Goal: Task Accomplishment & Management: Manage account settings

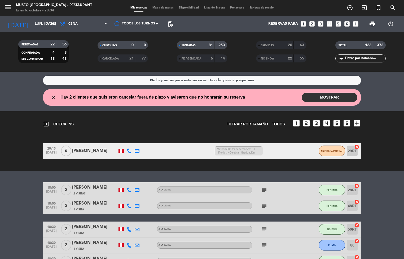
click at [164, 8] on span "Mapa de mesas" at bounding box center [163, 7] width 27 height 3
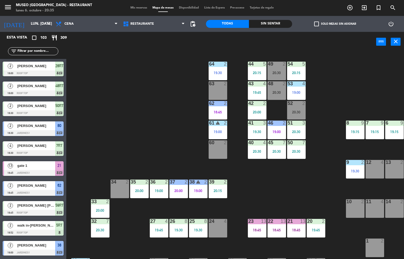
click at [312, 229] on div "19:45" at bounding box center [316, 230] width 19 height 4
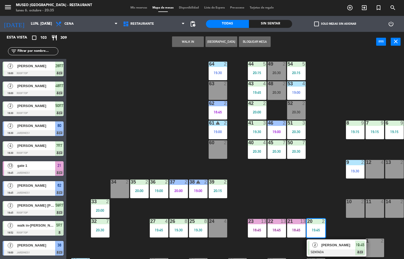
click at [332, 247] on span "[PERSON_NAME]" at bounding box center [338, 245] width 34 height 6
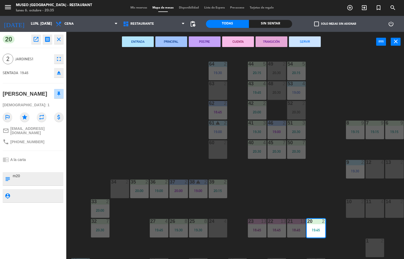
click at [138, 41] on button "ENTRADA" at bounding box center [138, 41] width 32 height 11
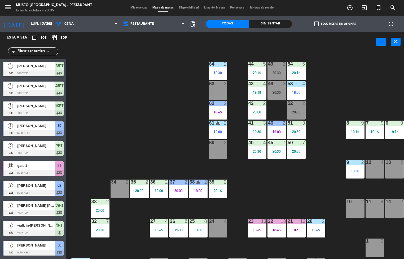
scroll to position [0, 0]
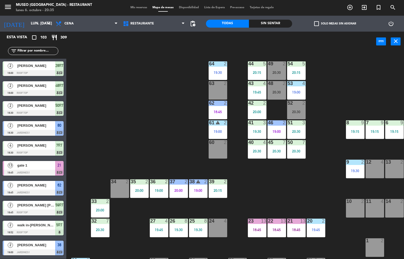
click at [196, 229] on div "19:30" at bounding box center [198, 229] width 19 height 4
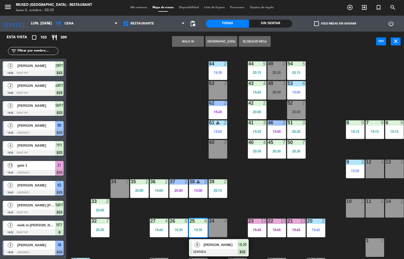
click at [220, 250] on div at bounding box center [218, 252] width 57 height 6
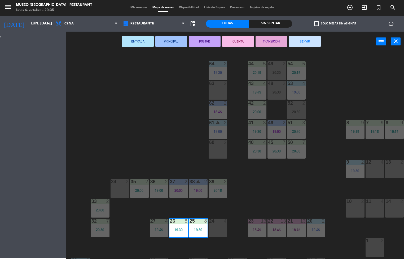
click at [176, 43] on button "PRINCIPAL" at bounding box center [171, 41] width 32 height 11
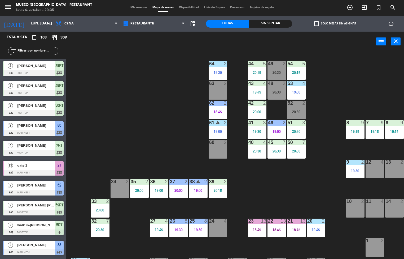
click at [163, 229] on div "19:45" at bounding box center [159, 229] width 19 height 4
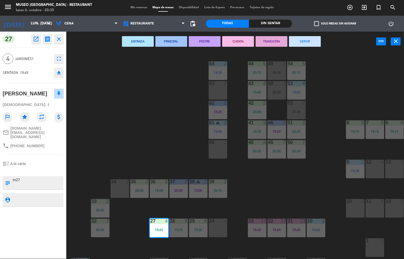
click at [142, 37] on button "ENTRADA" at bounding box center [138, 41] width 32 height 11
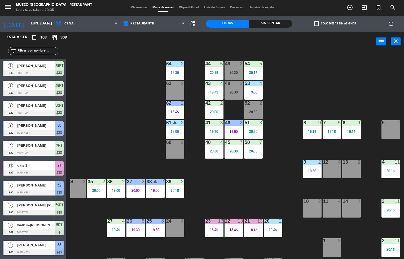
scroll to position [47, 43]
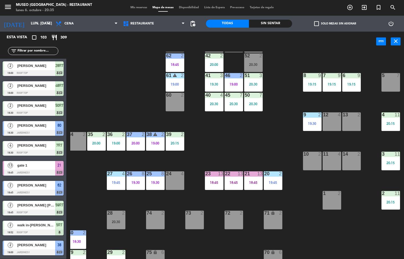
click at [310, 123] on div "19:30" at bounding box center [312, 123] width 19 height 4
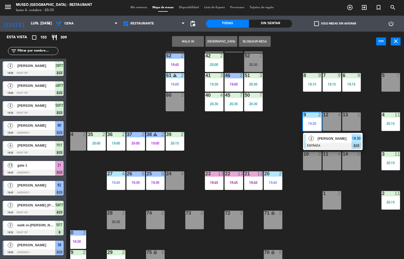
click at [325, 143] on div at bounding box center [332, 146] width 57 height 6
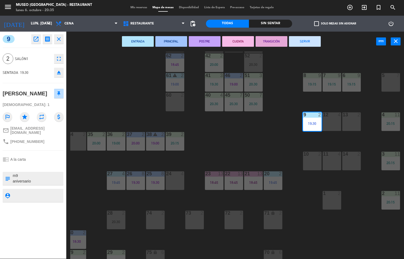
click at [163, 39] on button "PRINCIPAL" at bounding box center [171, 41] width 32 height 11
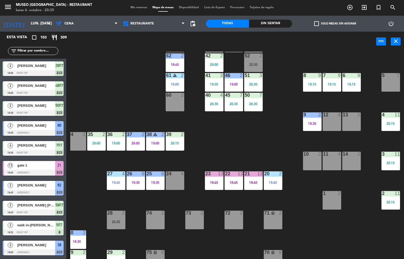
scroll to position [0, 0]
click at [391, 162] on div "20:15" at bounding box center [391, 163] width 19 height 4
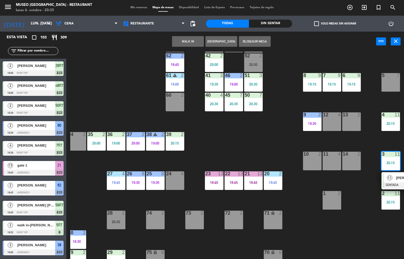
click at [395, 182] on div at bounding box center [411, 185] width 57 height 6
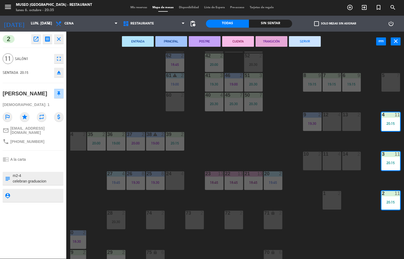
click at [142, 42] on button "ENTRADA" at bounding box center [138, 41] width 32 height 11
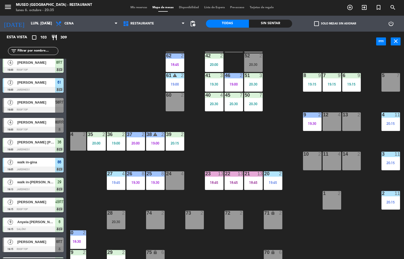
click at [311, 84] on div "19:15" at bounding box center [312, 84] width 19 height 4
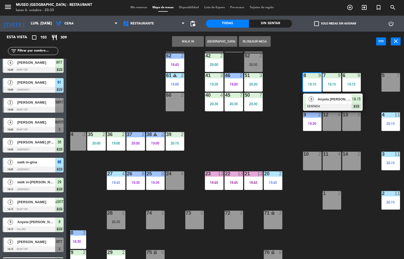
click at [334, 99] on span "Anyela [PERSON_NAME]" at bounding box center [335, 99] width 34 height 6
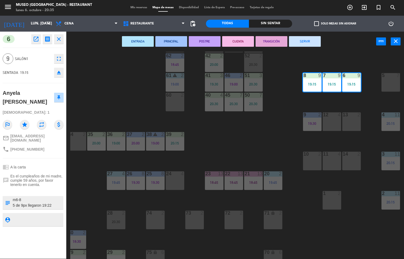
click at [165, 42] on button "PRINCIPAL" at bounding box center [171, 41] width 32 height 11
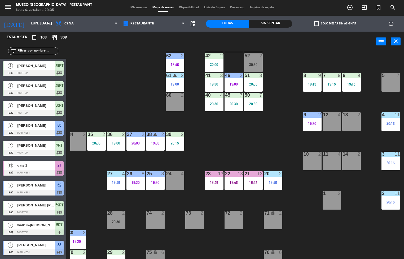
click at [181, 144] on div "20:15" at bounding box center [175, 143] width 19 height 4
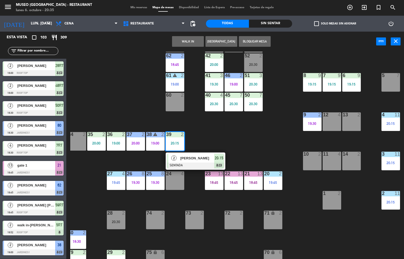
click at [207, 160] on span "[PERSON_NAME]" at bounding box center [197, 158] width 34 height 6
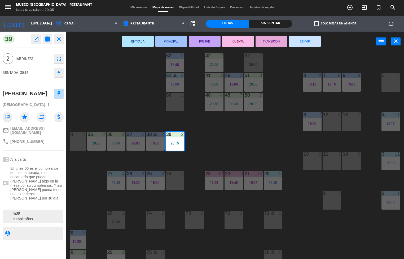
click at [132, 44] on button "ENTRADA" at bounding box center [138, 41] width 32 height 11
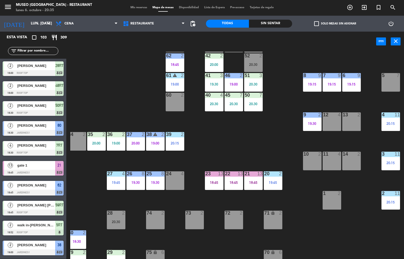
scroll to position [142, 0]
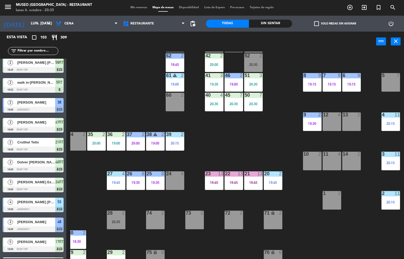
click at [159, 143] on div "19:00" at bounding box center [155, 143] width 19 height 4
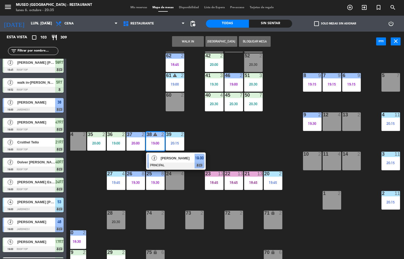
click at [183, 163] on div at bounding box center [175, 165] width 57 height 6
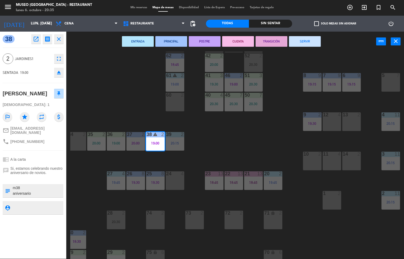
click at [274, 41] on button "TRANSICIÓN" at bounding box center [272, 41] width 32 height 11
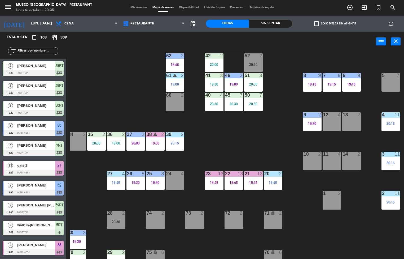
click at [138, 141] on div "20:00" at bounding box center [135, 143] width 19 height 4
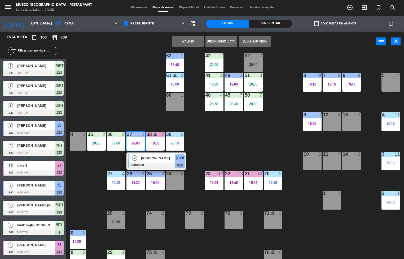
click at [161, 163] on div at bounding box center [156, 165] width 57 height 6
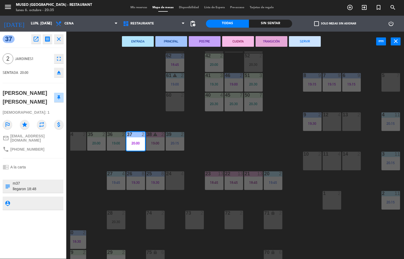
click at [221, 143] on div "44 5 20:15 49 2 20:30 54 5 20:15 64 2 19:30 48 2 20:30 53 4 19:00 63 2 43 4 19:…" at bounding box center [237, 155] width 334 height 207
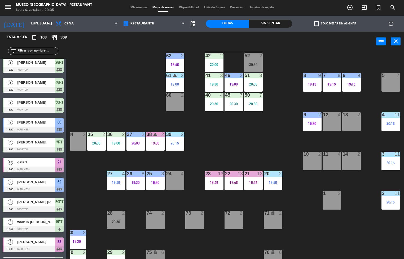
scroll to position [47, 0]
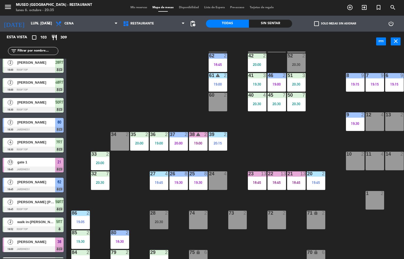
click at [142, 143] on div "20:00" at bounding box center [139, 143] width 19 height 4
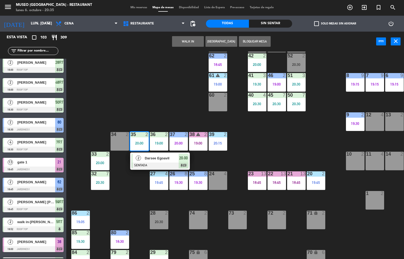
click at [166, 162] on div at bounding box center [160, 165] width 57 height 6
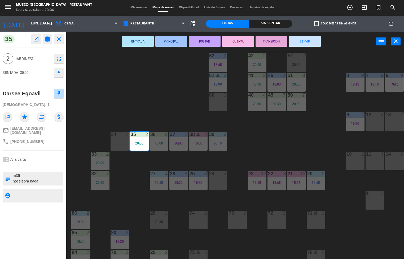
click at [176, 41] on button "PRINCIPAL" at bounding box center [171, 41] width 32 height 11
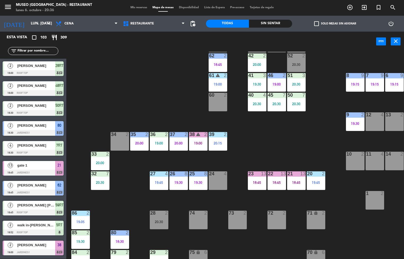
click at [104, 161] on div "20:00" at bounding box center [100, 163] width 19 height 4
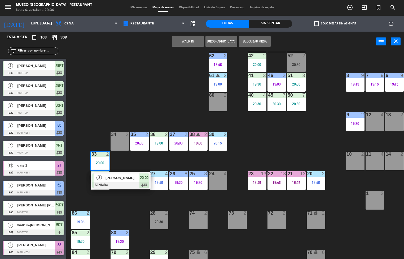
click at [132, 183] on div at bounding box center [120, 185] width 57 height 6
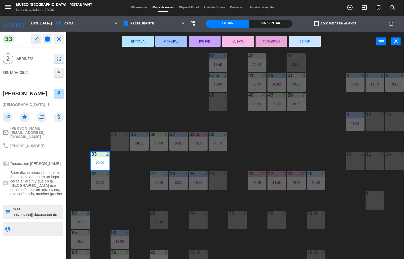
click at [143, 41] on button "ENTRADA" at bounding box center [138, 41] width 32 height 11
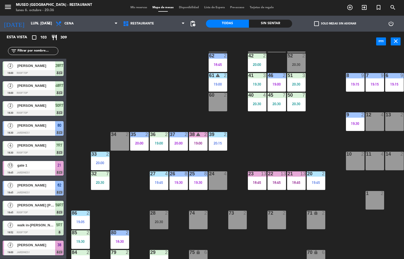
click at [178, 143] on div "20:00" at bounding box center [178, 143] width 19 height 4
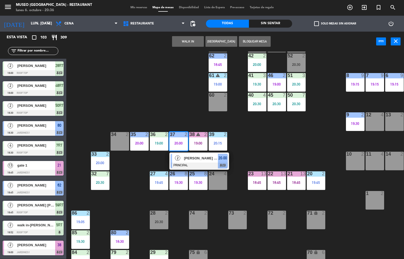
click at [198, 162] on div at bounding box center [199, 165] width 57 height 6
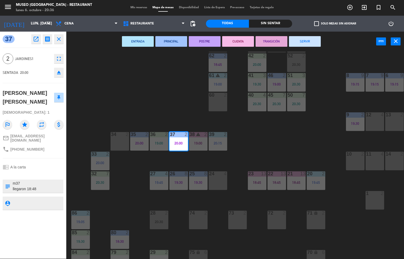
click at [203, 42] on button "POSTRE" at bounding box center [205, 41] width 32 height 11
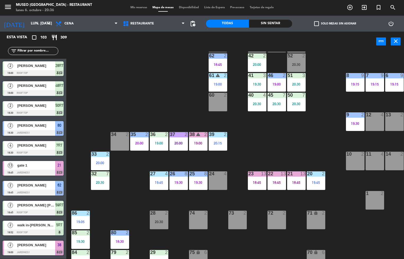
scroll to position [3, 0]
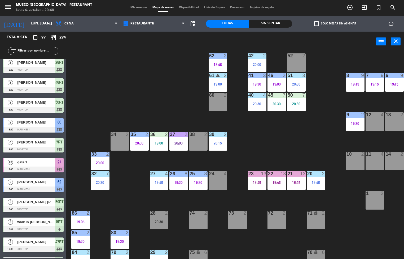
click at [182, 142] on div "20:00" at bounding box center [178, 143] width 19 height 4
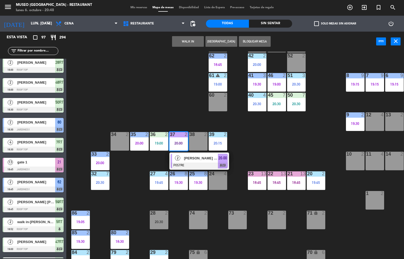
click at [270, 144] on div "44 5 20:15 49 2 54 5 20:15 64 2 19:30 48 2 20:30 53 4 19:00 63 2 20:30 43 4 19:…" at bounding box center [237, 155] width 334 height 207
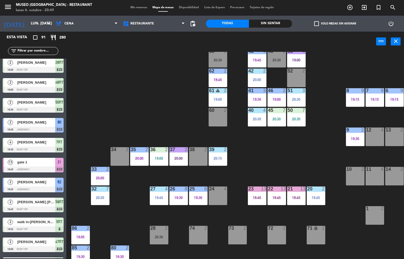
scroll to position [32, 43]
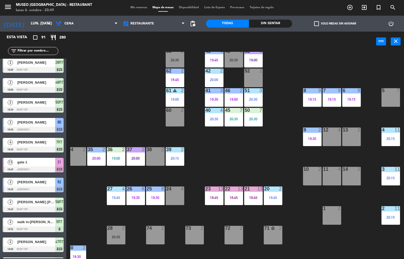
click at [253, 199] on div "18:45" at bounding box center [253, 197] width 19 height 4
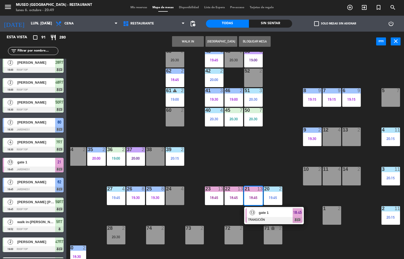
click at [267, 218] on div at bounding box center [274, 220] width 57 height 6
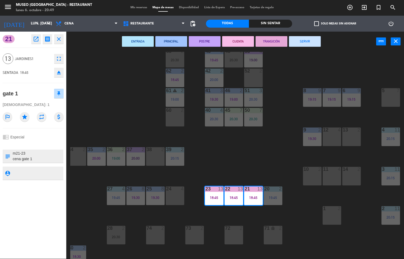
click at [309, 39] on button "SERVIR" at bounding box center [305, 41] width 32 height 11
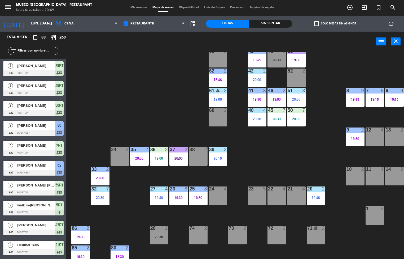
scroll to position [0, 0]
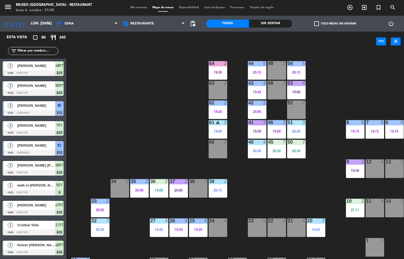
click at [118, 130] on div "44 5 20:15 49 2 54 5 20:15 64 2 19:30 48 2 53 4 19:00 63 2 43 4 19:45 62 2 18:4…" at bounding box center [237, 155] width 334 height 207
